Goal: Task Accomplishment & Management: Use online tool/utility

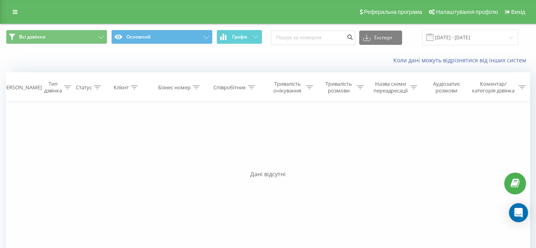
click at [434, 37] on span at bounding box center [429, 37] width 7 height 7
click at [455, 37] on input "[DATE] - [DATE]" at bounding box center [470, 38] width 96 height 16
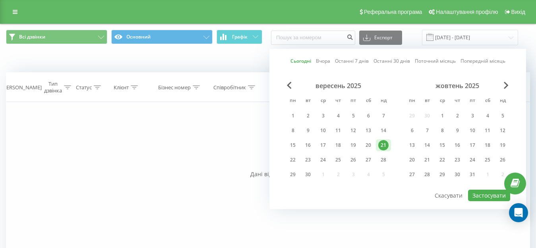
click at [386, 143] on div "21" at bounding box center [383, 145] width 10 height 10
click at [166, 170] on div "Фільтрувати за умовою Дорівнює Введіть значення Скасувати OK Фільтрувати за умо…" at bounding box center [268, 191] width 524 height 179
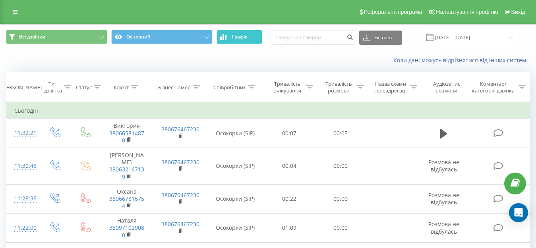
click at [245, 36] on span "Графік" at bounding box center [240, 37] width 16 height 6
